Goal: Check status: Check status

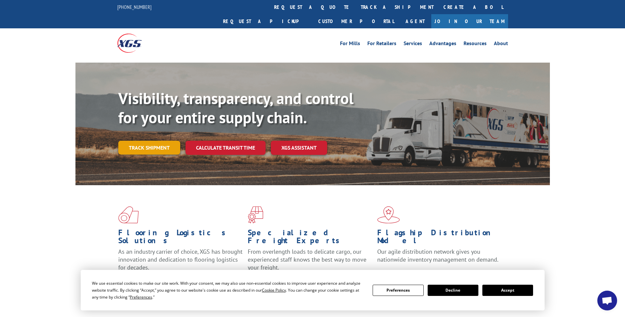
click at [144, 141] on link "Track shipment" at bounding box center [149, 148] width 62 height 14
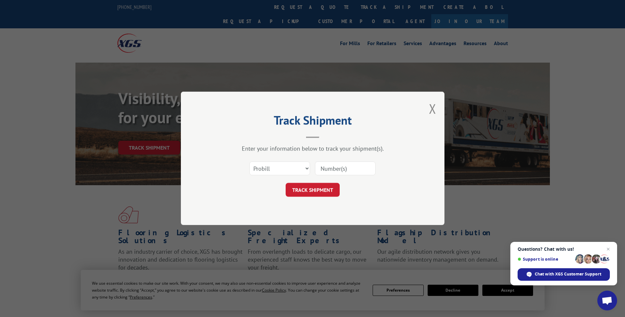
click at [330, 170] on input at bounding box center [345, 169] width 61 height 14
type input "2874147"
click at [326, 193] on button "TRACK SHIPMENT" at bounding box center [312, 190] width 54 height 14
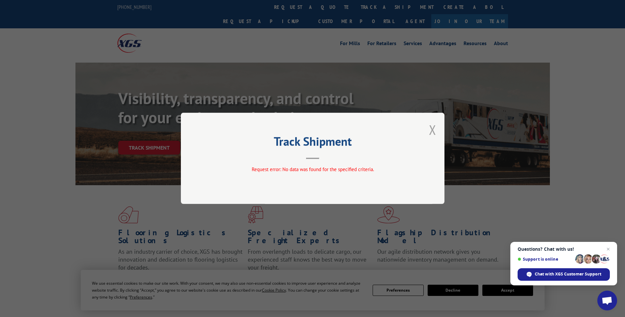
click at [432, 129] on button "Close modal" at bounding box center [432, 129] width 7 height 17
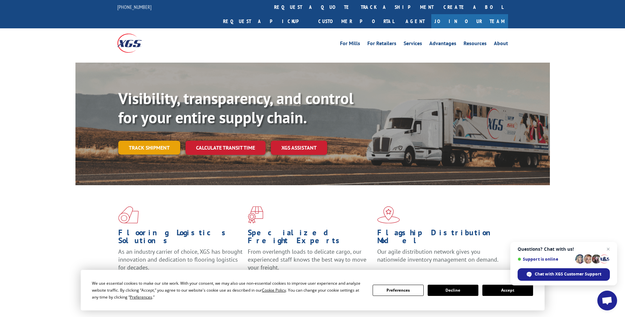
click at [154, 141] on link "Track shipment" at bounding box center [149, 148] width 62 height 14
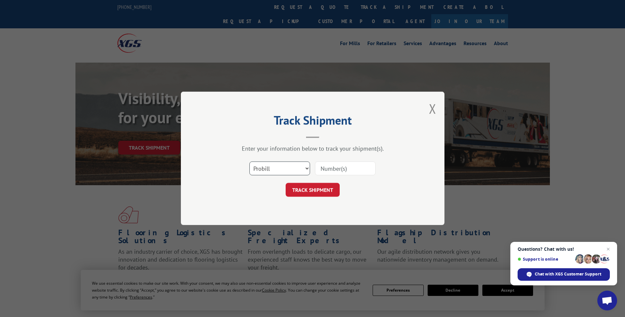
click at [307, 169] on select "Select category... Probill BOL PO" at bounding box center [279, 169] width 61 height 14
select select "bol"
click at [249, 162] on select "Select category... Probill BOL PO" at bounding box center [279, 169] width 61 height 14
click at [343, 170] on input at bounding box center [345, 169] width 61 height 14
type input "2874147"
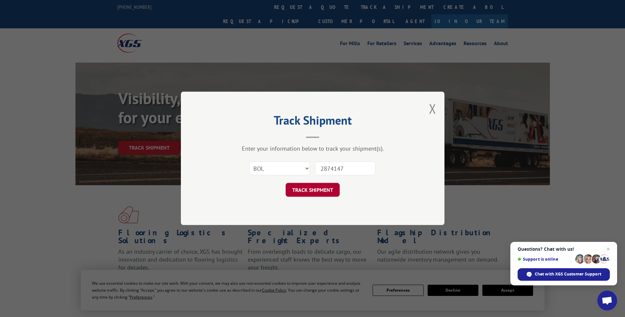
click at [307, 192] on button "TRACK SHIPMENT" at bounding box center [312, 190] width 54 height 14
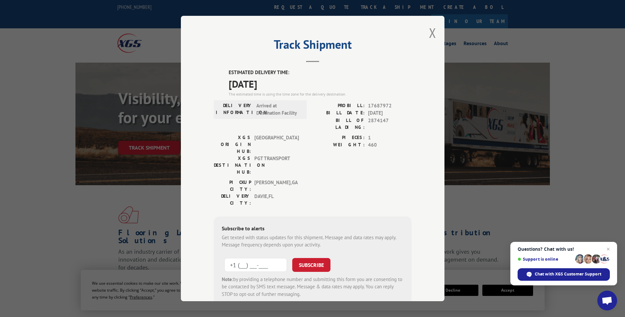
click at [265, 258] on input "+1 (___) ___-____" at bounding box center [255, 265] width 63 height 14
drag, startPoint x: 271, startPoint y: 226, endPoint x: 194, endPoint y: 227, distance: 77.7
click at [194, 227] on div "Track Shipment ESTIMATED DELIVERY TIME: [DATE] The estimated time is using the …" at bounding box center [312, 158] width 263 height 285
type input "[PHONE_NUMBER]"
click at [310, 258] on button "SUBSCRIBE" at bounding box center [311, 265] width 38 height 14
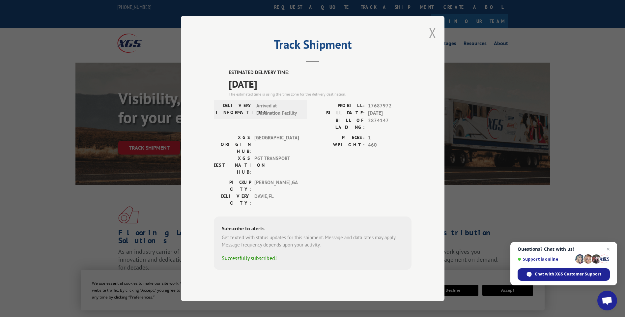
click at [432, 41] on button "Close modal" at bounding box center [432, 32] width 7 height 17
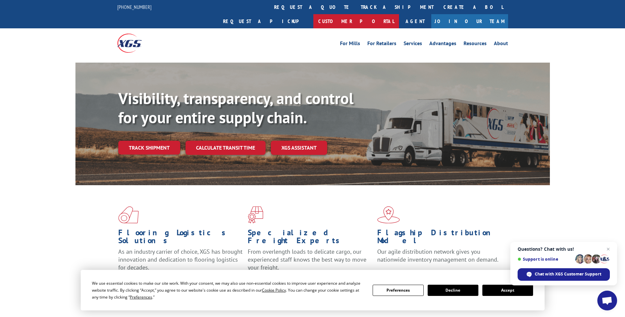
click at [399, 14] on link "Customer Portal" at bounding box center [356, 21] width 86 height 14
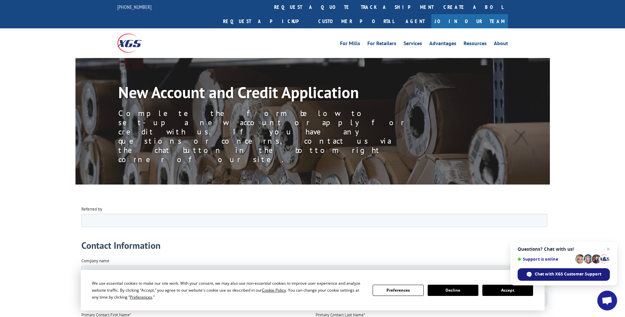
click at [552, 274] on span "Chat with XGS Customer Support" at bounding box center [567, 274] width 67 height 6
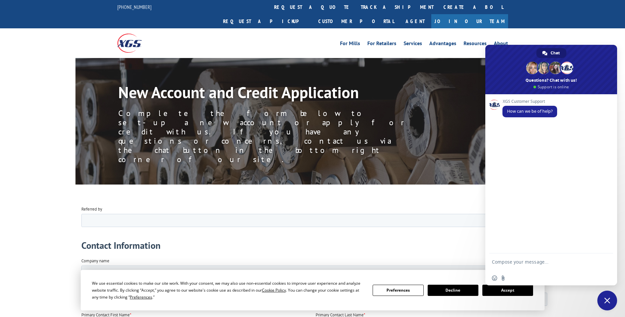
click at [607, 302] on span "Close chat" at bounding box center [607, 300] width 6 height 6
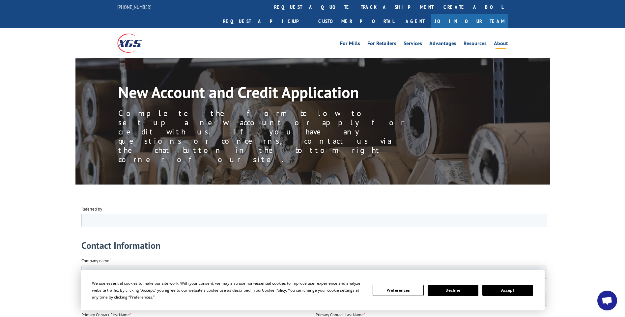
click at [499, 41] on link "About" at bounding box center [501, 44] width 14 height 7
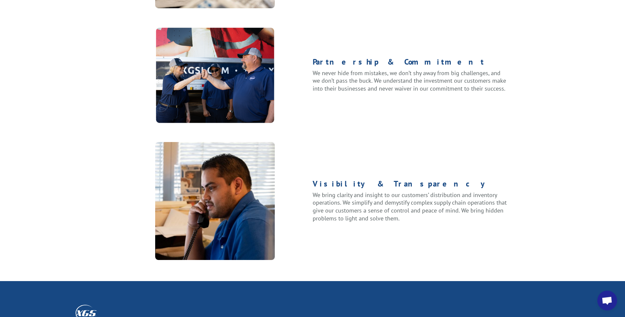
scroll to position [831, 0]
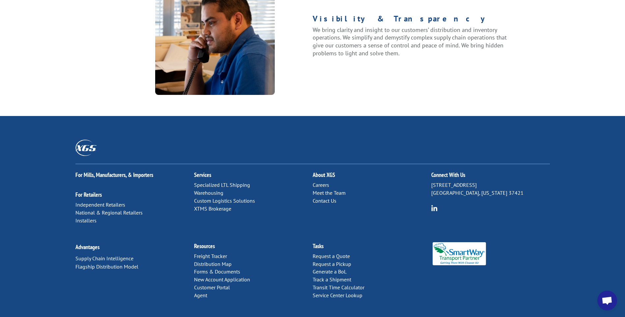
click at [326, 197] on link "Contact Us" at bounding box center [324, 200] width 24 height 7
